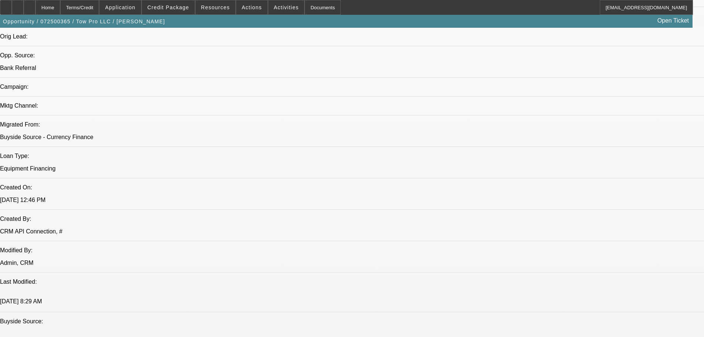
select select "0"
select select "2"
select select "0"
select select "6"
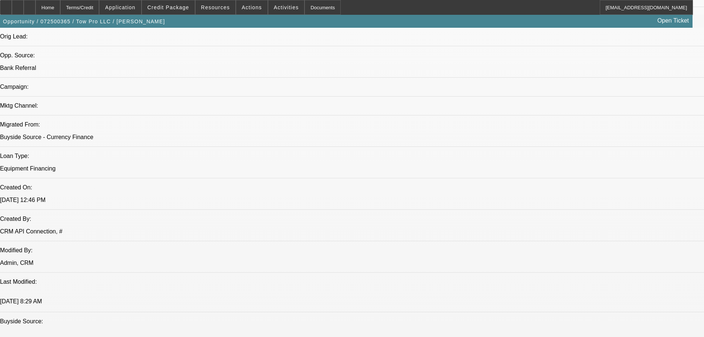
select select "0"
select select "2"
select select "0"
select select "6"
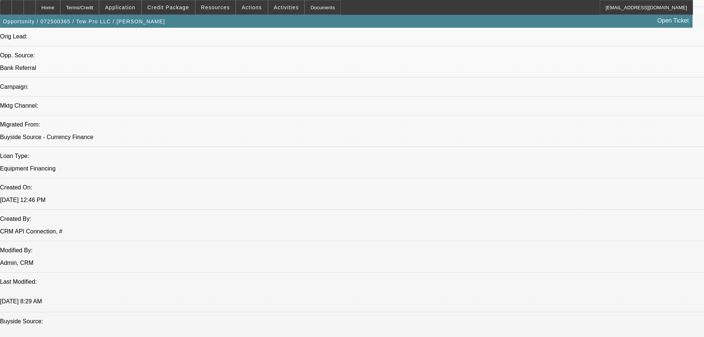
select select "0.15"
select select "2"
select select "0"
select select "6"
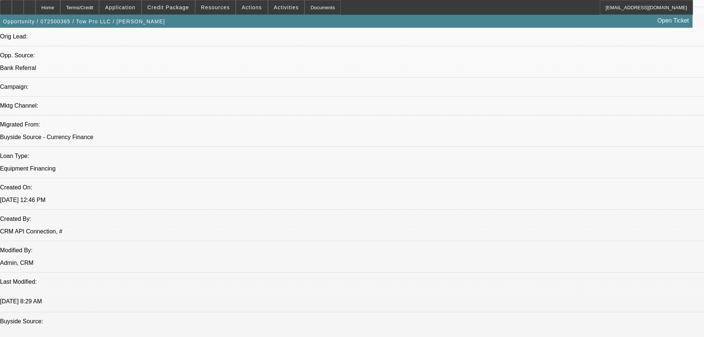
select select "0.15"
select select "2"
select select "0"
select select "6"
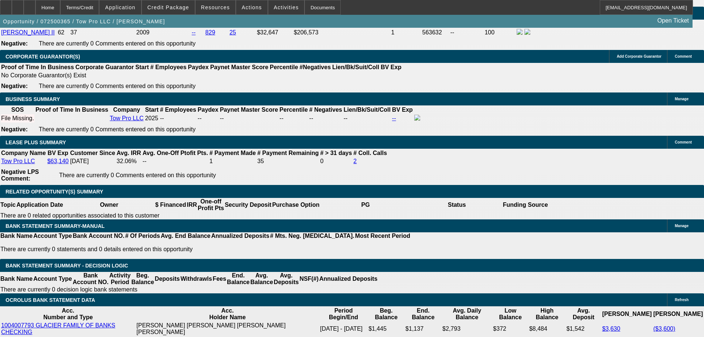
scroll to position [1254, 0]
